Goal: Browse casually

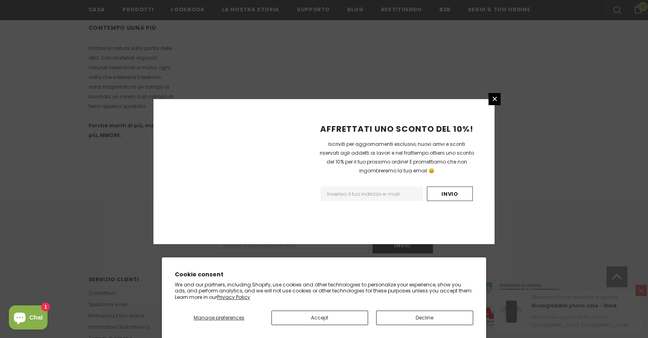
scroll to position [488, 0]
